Goal: Navigation & Orientation: Find specific page/section

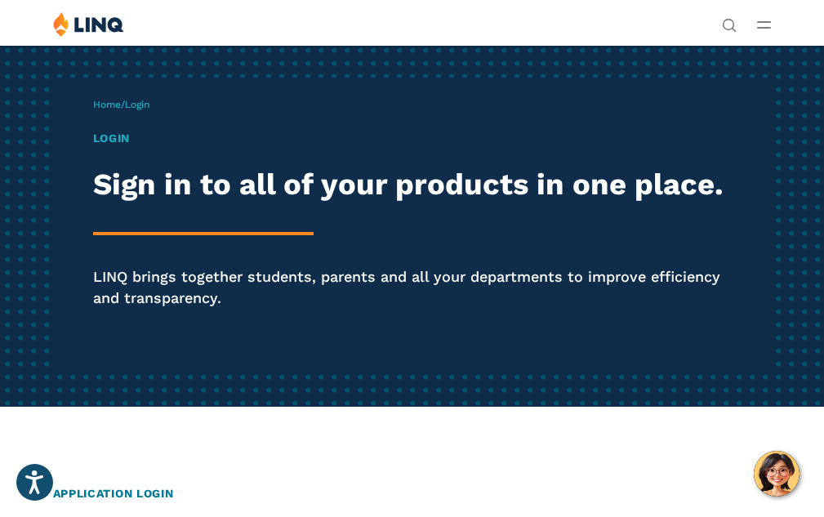
click at [93, 142] on h1 "Login" at bounding box center [412, 138] width 639 height 17
click at [93, 147] on h1 "Login" at bounding box center [412, 138] width 639 height 17
click at [93, 163] on div "Login Sign in to all of your products in one place. LINQ brings together studen…" at bounding box center [412, 242] width 639 height 225
click at [105, 131] on div "Home / Login Login Sign in to all of your products in one place. LINQ brings to…" at bounding box center [412, 226] width 719 height 296
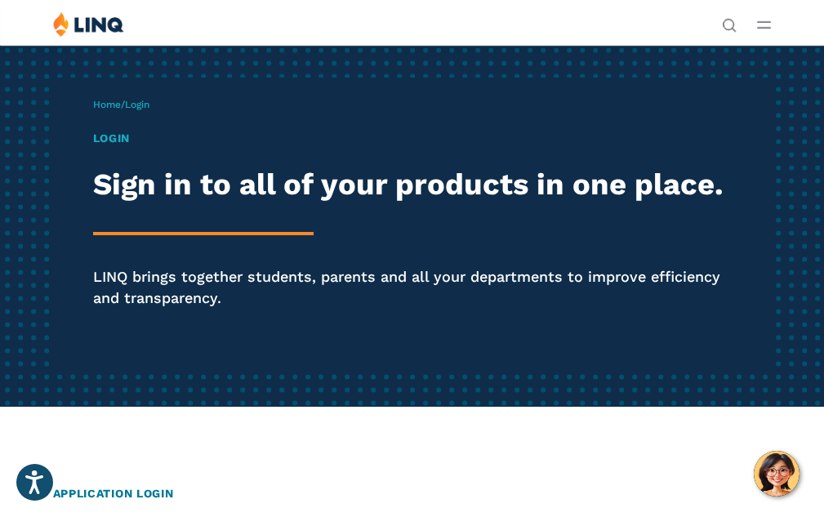
click at [93, 147] on h1 "Login" at bounding box center [412, 138] width 639 height 17
click at [764, 22] on line "Open Main Menu" at bounding box center [764, 22] width 12 height 0
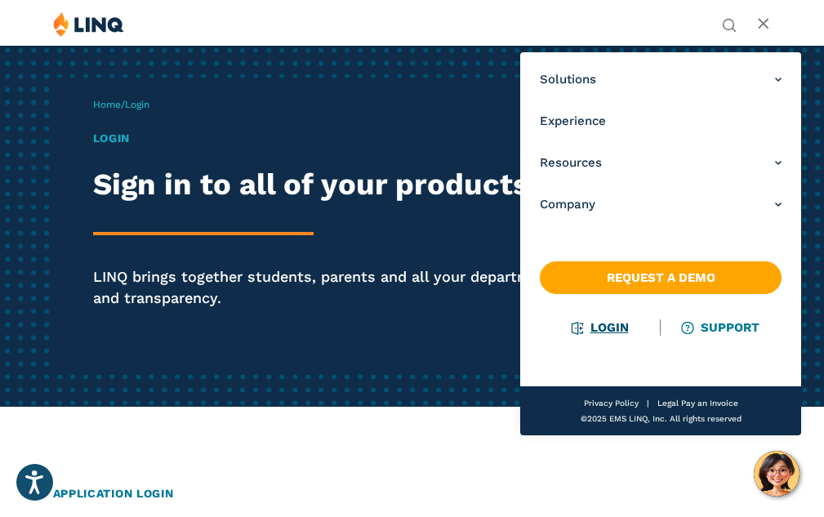
click at [604, 331] on link "Login" at bounding box center [600, 327] width 56 height 15
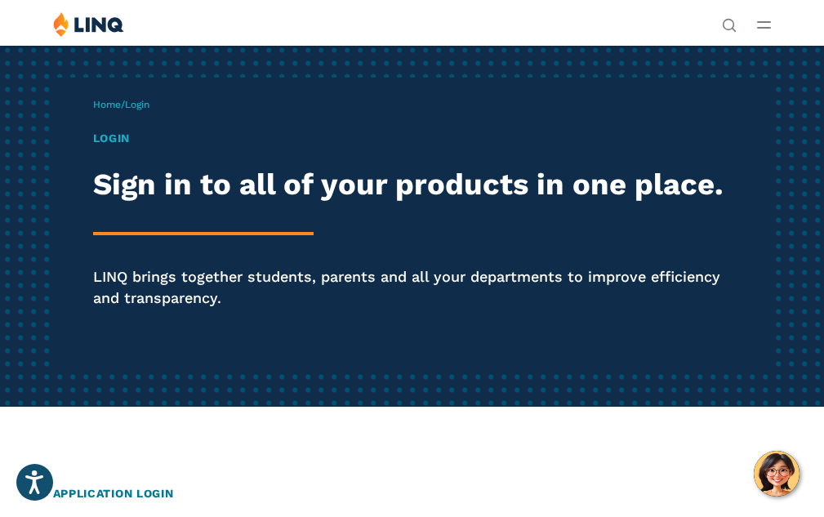
click at [248, 202] on h2 "Sign in to all of your products in one place." at bounding box center [412, 184] width 639 height 34
click at [253, 308] on p "LINQ brings together students, parents and all your departments to improve effi…" at bounding box center [412, 287] width 639 height 42
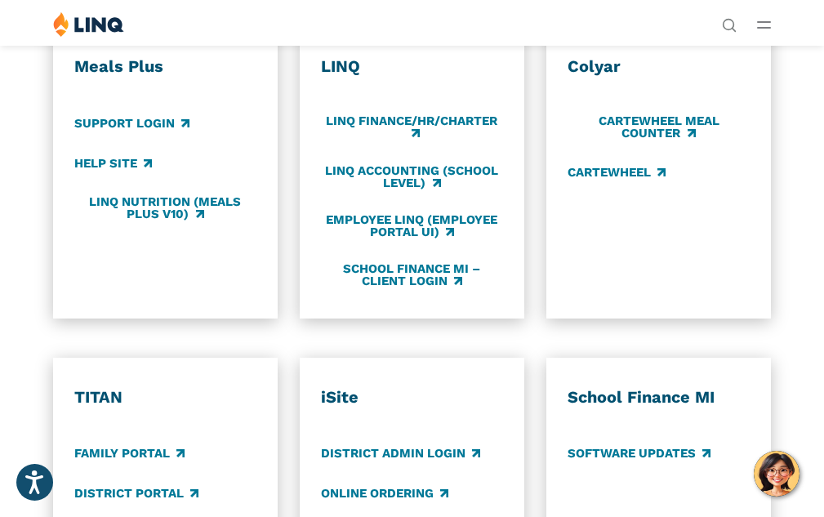
scroll to position [709, 0]
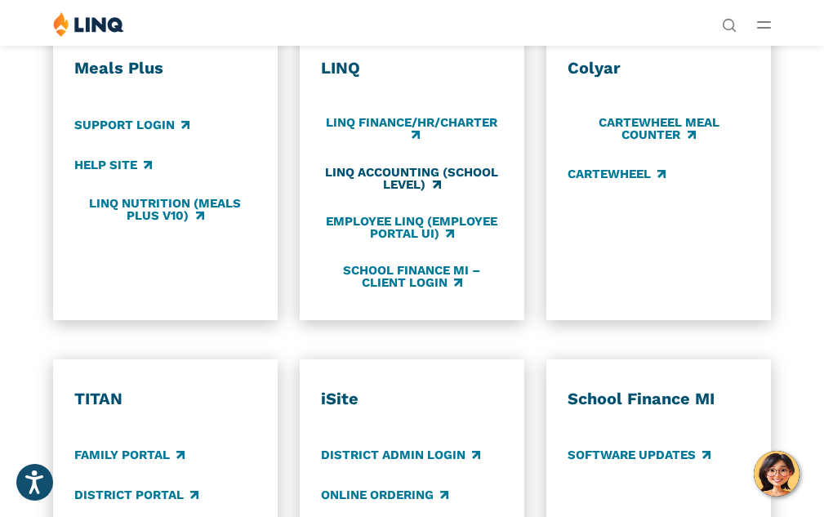
click at [436, 192] on link "LINQ Accounting (school level)" at bounding box center [412, 178] width 182 height 27
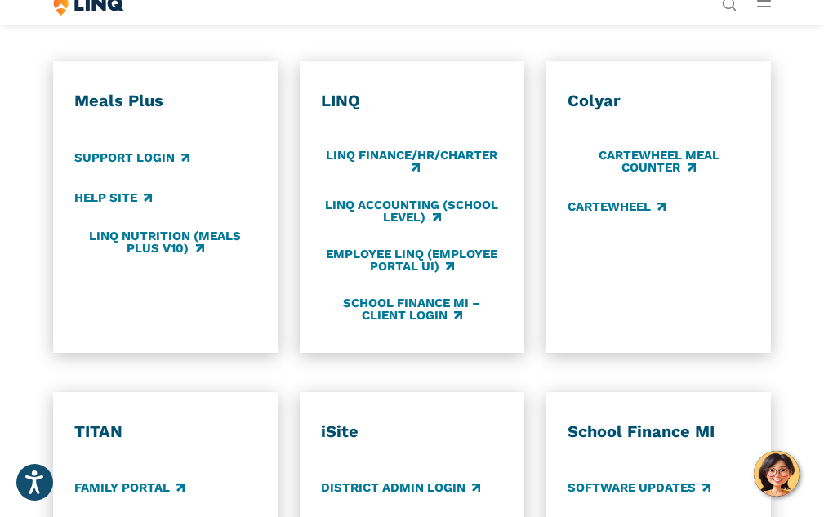
scroll to position [677, 0]
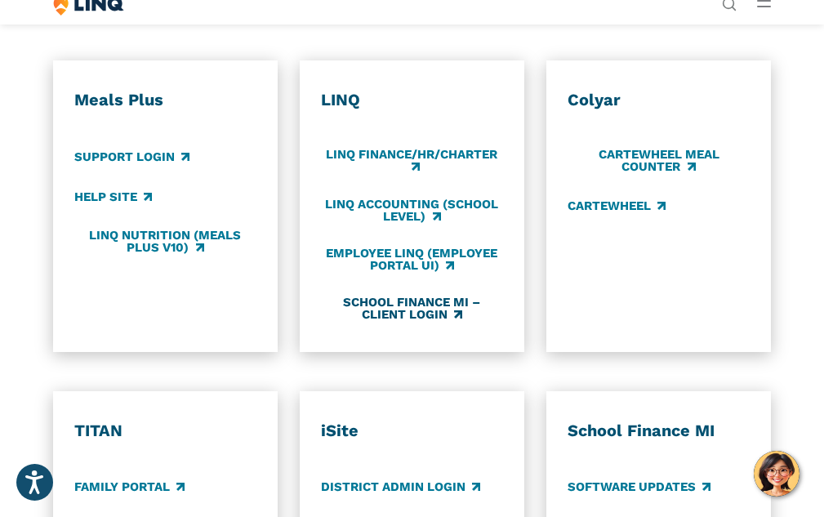
click at [439, 322] on link "School Finance MI – Client Login" at bounding box center [412, 308] width 182 height 27
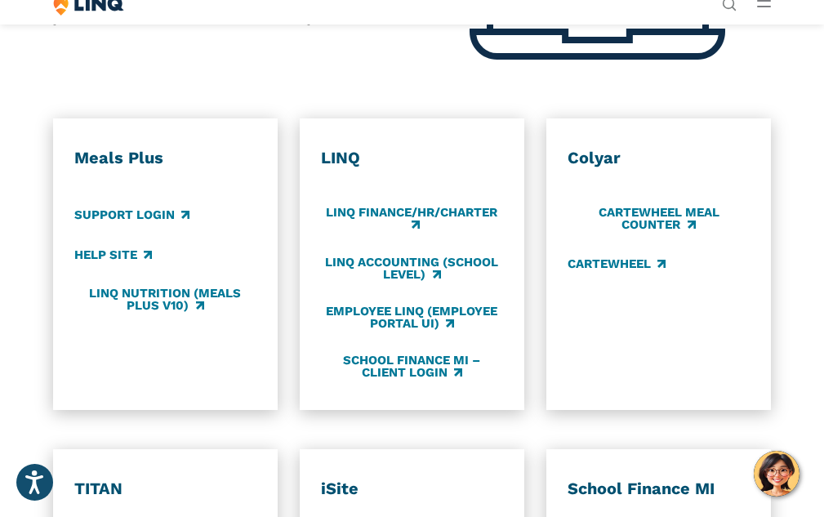
scroll to position [627, 0]
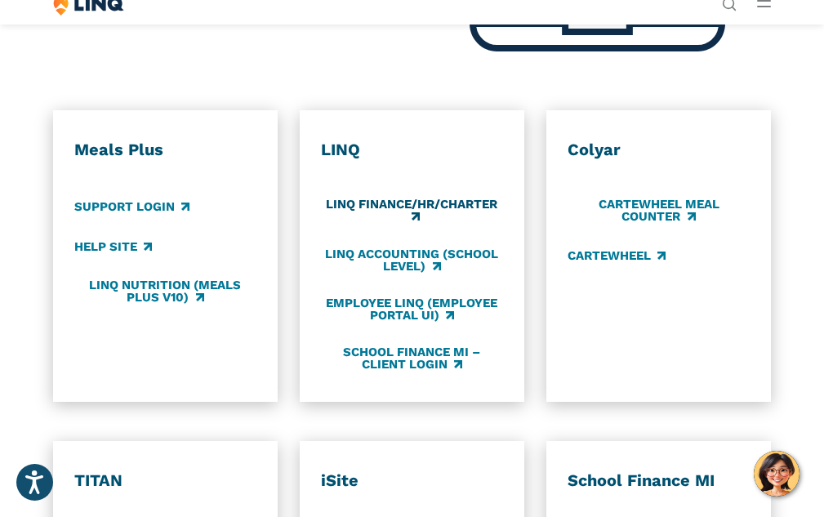
click at [470, 225] on link "LINQ Finance/HR/Charter" at bounding box center [412, 211] width 182 height 27
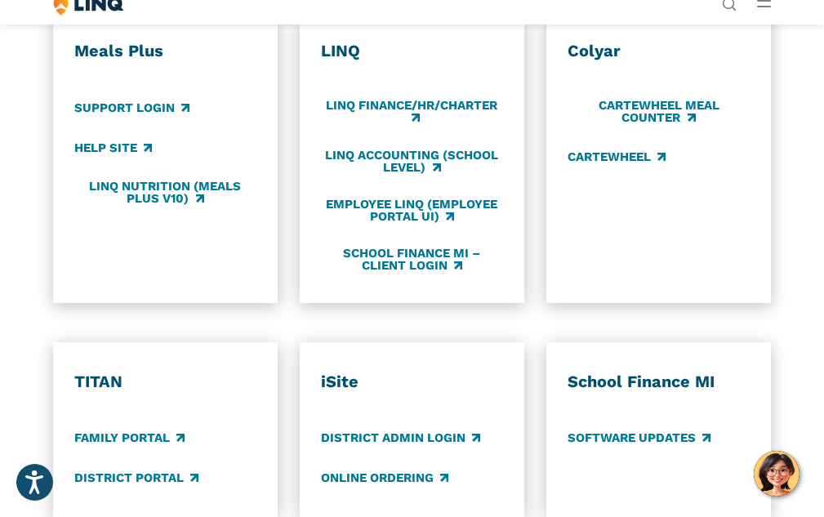
scroll to position [730, 0]
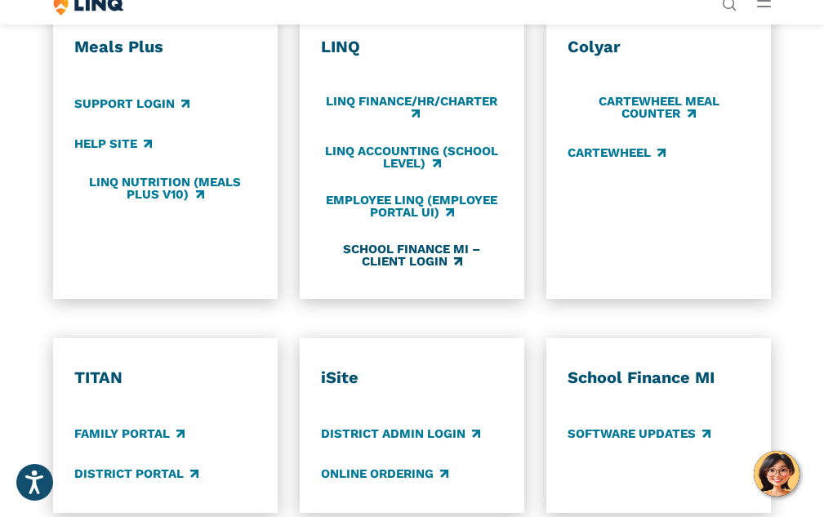
click at [423, 269] on link "School Finance MI – Client Login" at bounding box center [412, 255] width 182 height 27
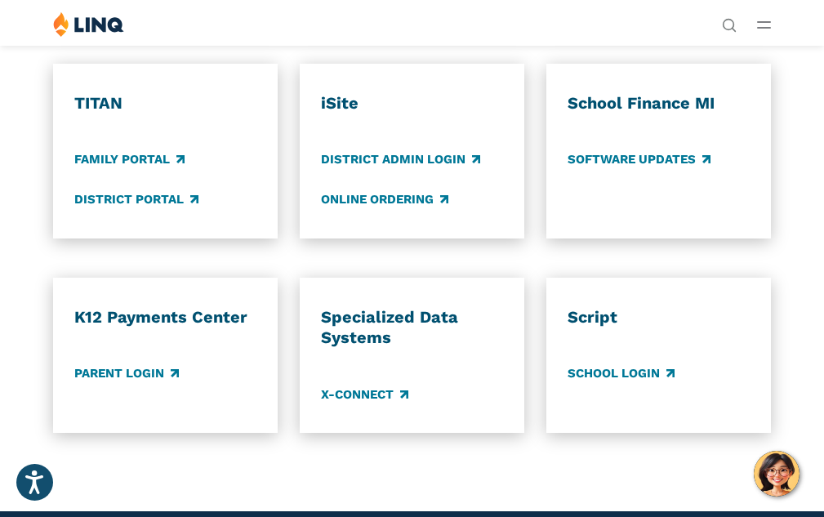
scroll to position [998, 0]
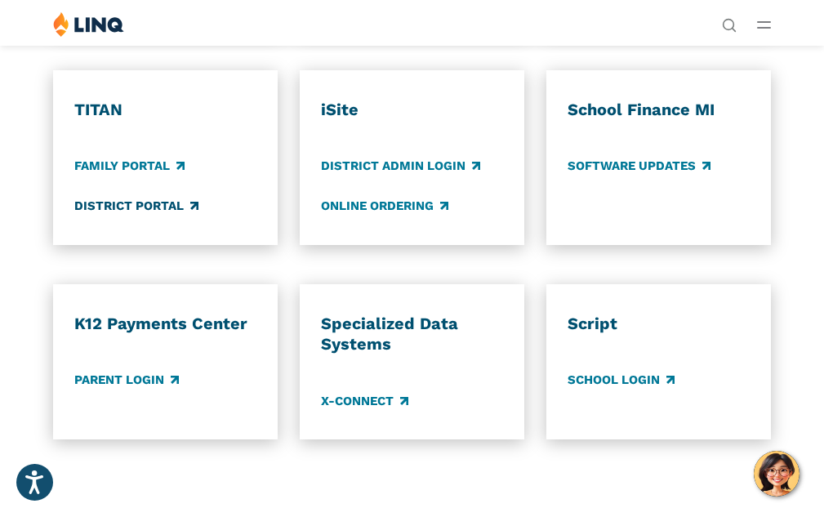
click at [166, 216] on link "District Portal" at bounding box center [136, 207] width 124 height 18
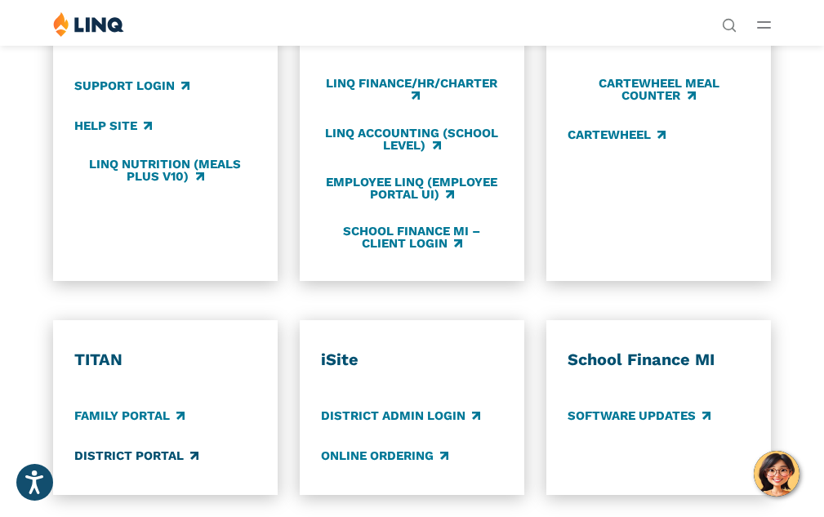
scroll to position [739, 0]
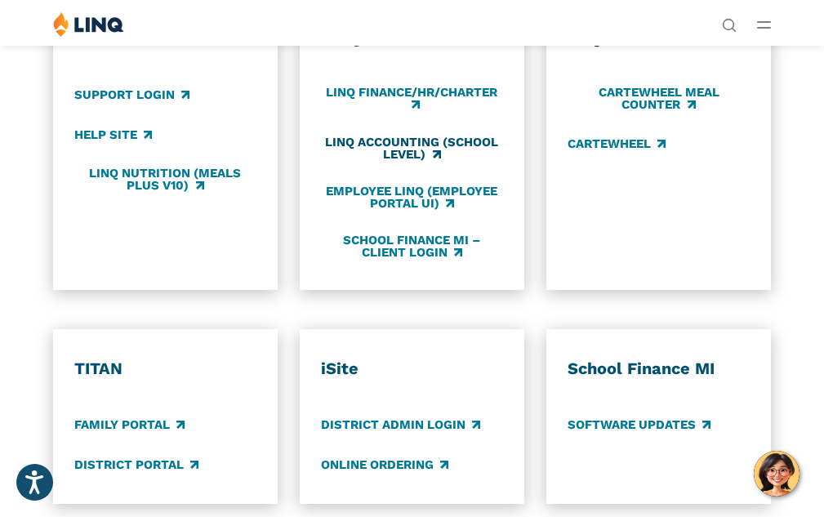
click at [416, 162] on link "LINQ Accounting (school level)" at bounding box center [412, 148] width 182 height 27
click at [434, 260] on link "School Finance MI – Client Login" at bounding box center [412, 246] width 182 height 27
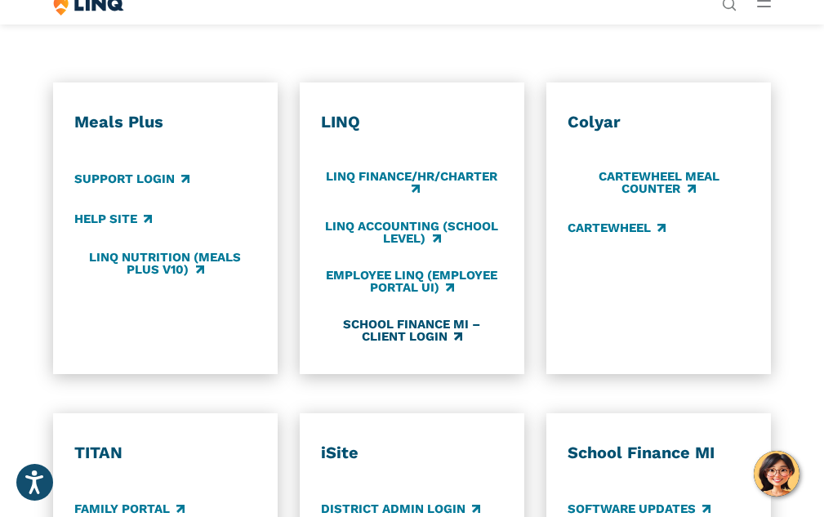
scroll to position [667, 0]
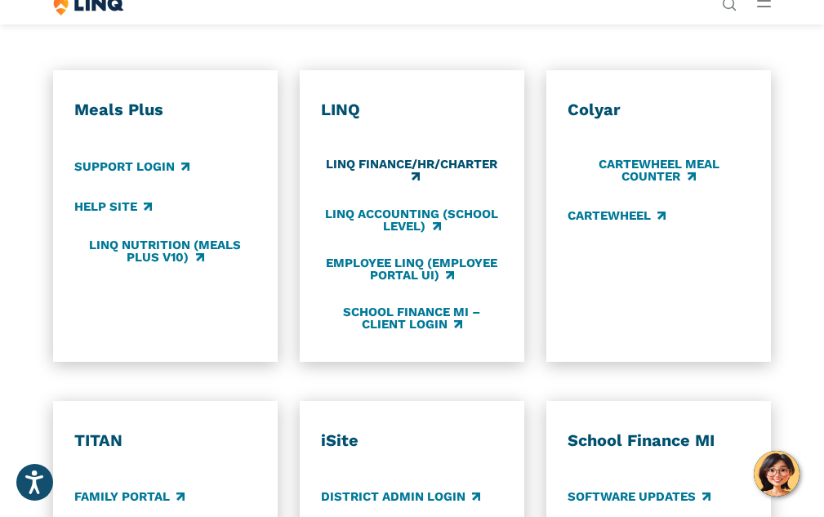
click at [441, 185] on link "LINQ Finance/HR/Charter" at bounding box center [412, 171] width 182 height 27
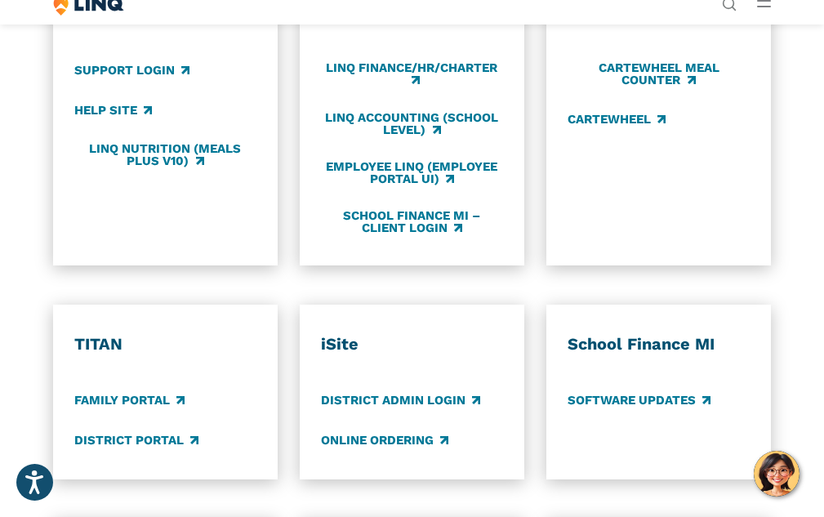
scroll to position [763, 0]
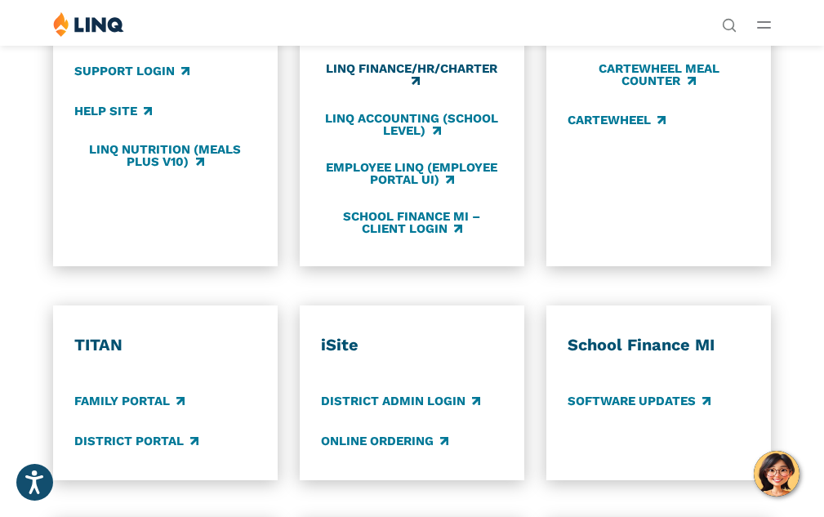
click at [368, 89] on link "LINQ Finance/HR/Charter" at bounding box center [412, 75] width 182 height 27
click at [405, 138] on link "LINQ Accounting (school level)" at bounding box center [412, 124] width 182 height 27
click at [394, 187] on link "Employee LINQ (Employee Portal UI)" at bounding box center [412, 173] width 182 height 27
click at [399, 236] on link "School Finance MI – Client Login" at bounding box center [412, 222] width 182 height 27
click at [196, 169] on link "LINQ Nutrition (Meals Plus v10)" at bounding box center [165, 155] width 182 height 27
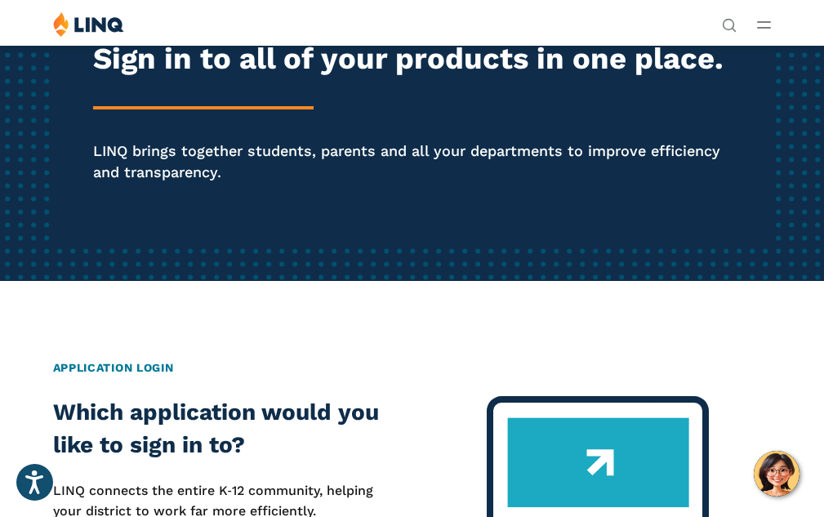
scroll to position [0, 0]
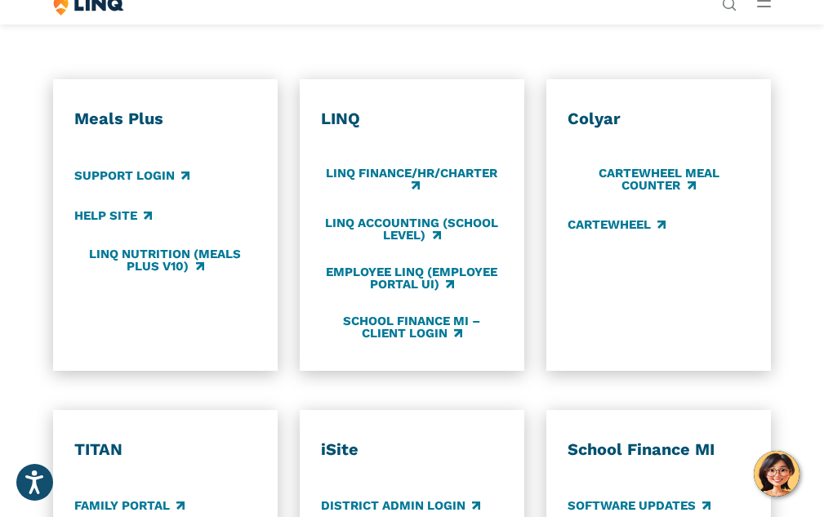
scroll to position [657, 0]
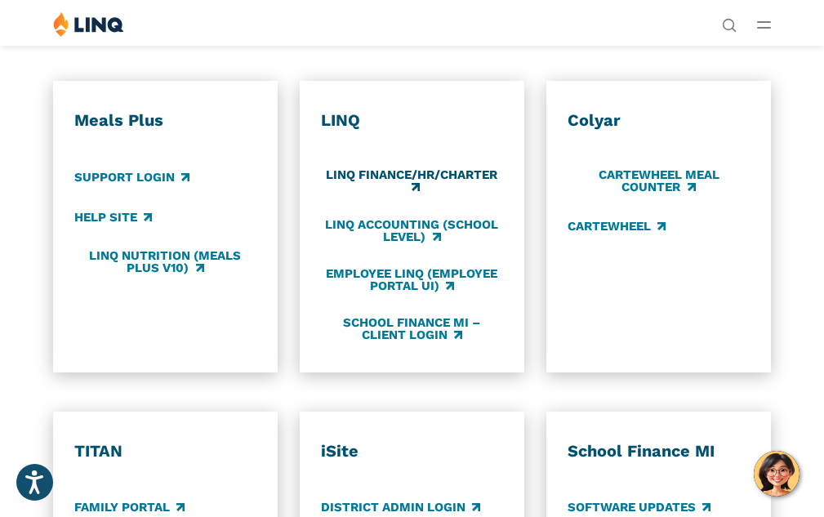
click at [415, 195] on link "LINQ Finance/HR/Charter" at bounding box center [412, 181] width 182 height 27
click at [397, 244] on link "LINQ Accounting (school level)" at bounding box center [412, 230] width 182 height 27
click at [324, 342] on link "School Finance MI – Client Login" at bounding box center [412, 328] width 182 height 27
